Goal: Use online tool/utility: Utilize a website feature to perform a specific function

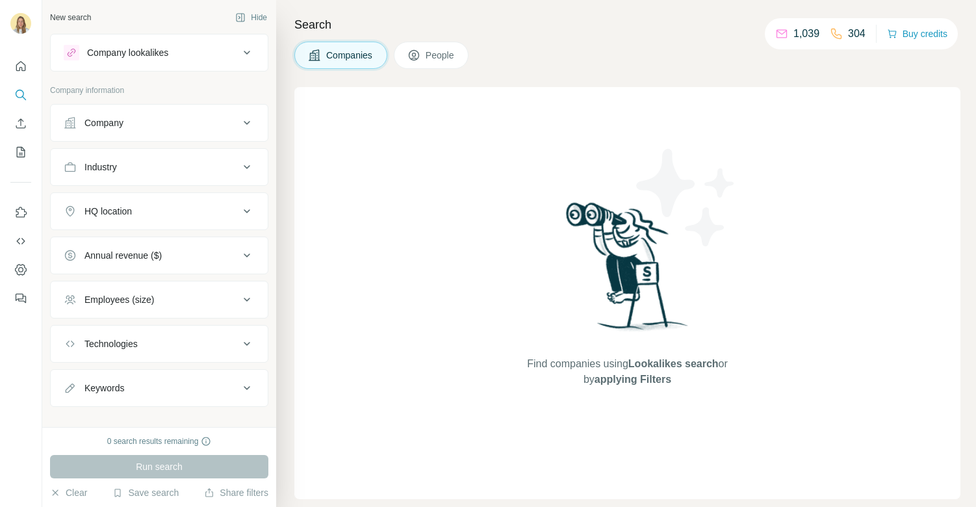
click at [86, 161] on div "Industry" at bounding box center [100, 167] width 32 height 13
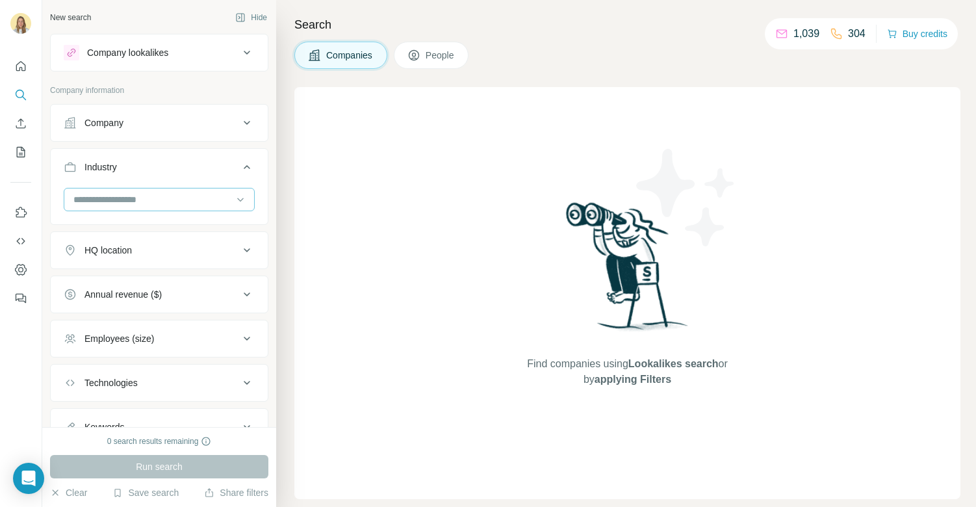
click at [83, 207] on div at bounding box center [152, 199] width 161 height 22
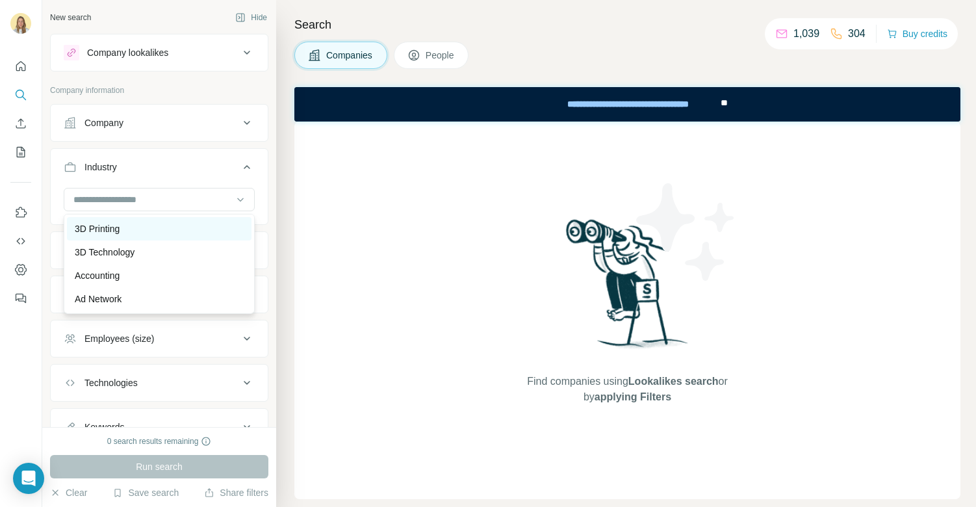
click at [84, 231] on p "3D Printing" at bounding box center [97, 228] width 45 height 13
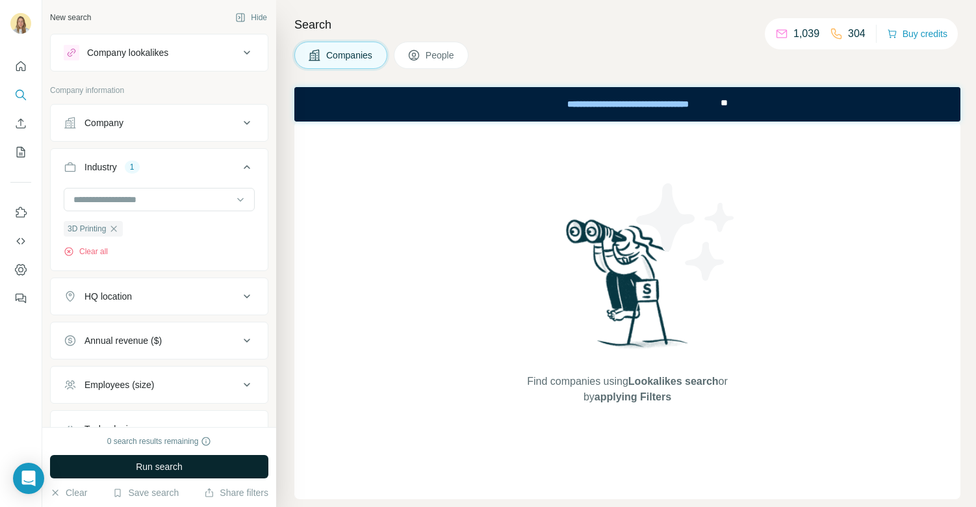
click at [103, 469] on button "Run search" at bounding box center [159, 466] width 218 height 23
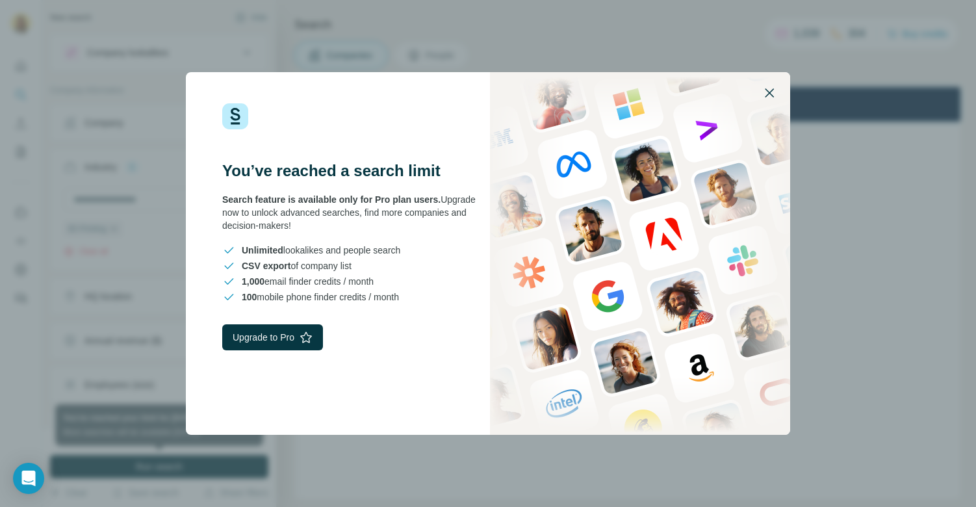
click at [768, 89] on icon "button" at bounding box center [770, 93] width 16 height 16
